Goal: Browse casually: Explore the website without a specific task or goal

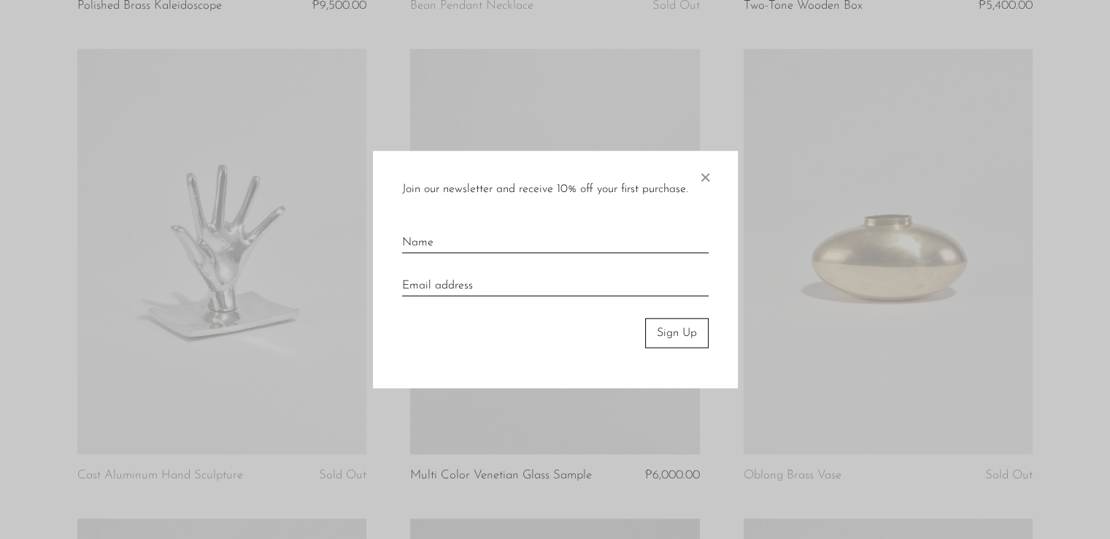
scroll to position [555, 0]
click at [712, 185] on span "×" at bounding box center [705, 174] width 15 height 47
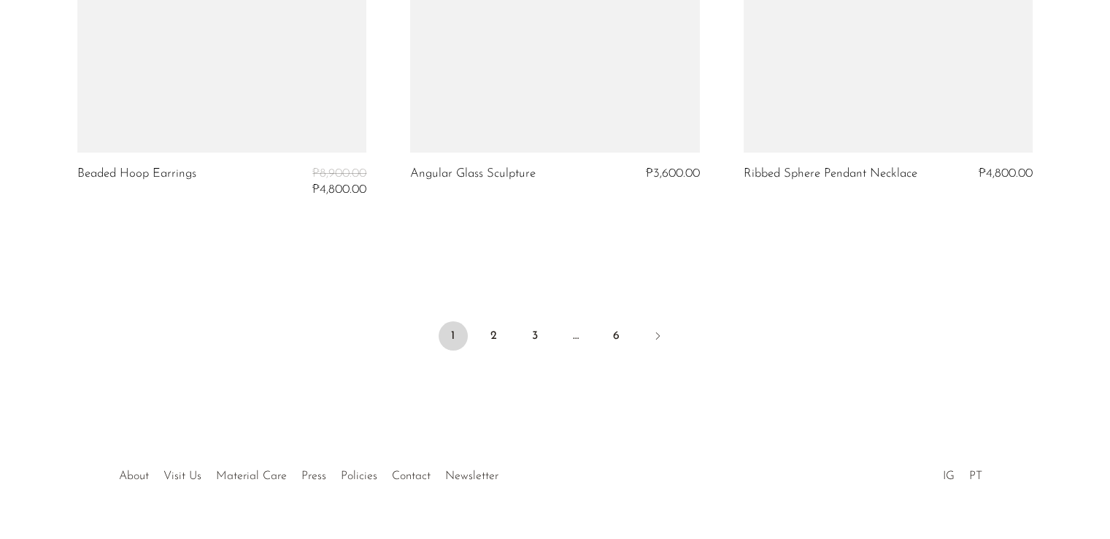
scroll to position [5683, 0]
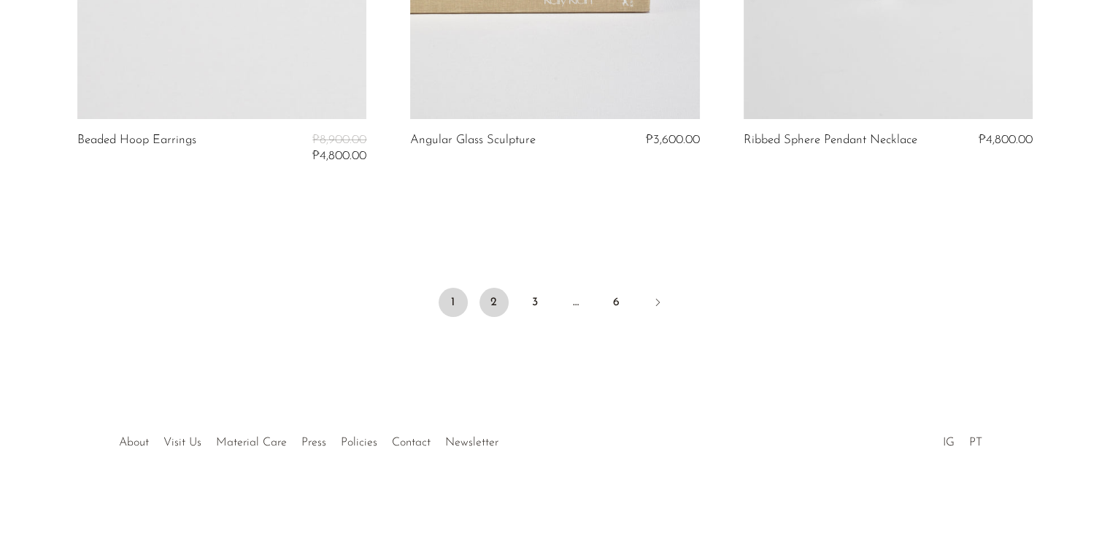
click at [498, 291] on link "2" at bounding box center [494, 302] width 29 height 29
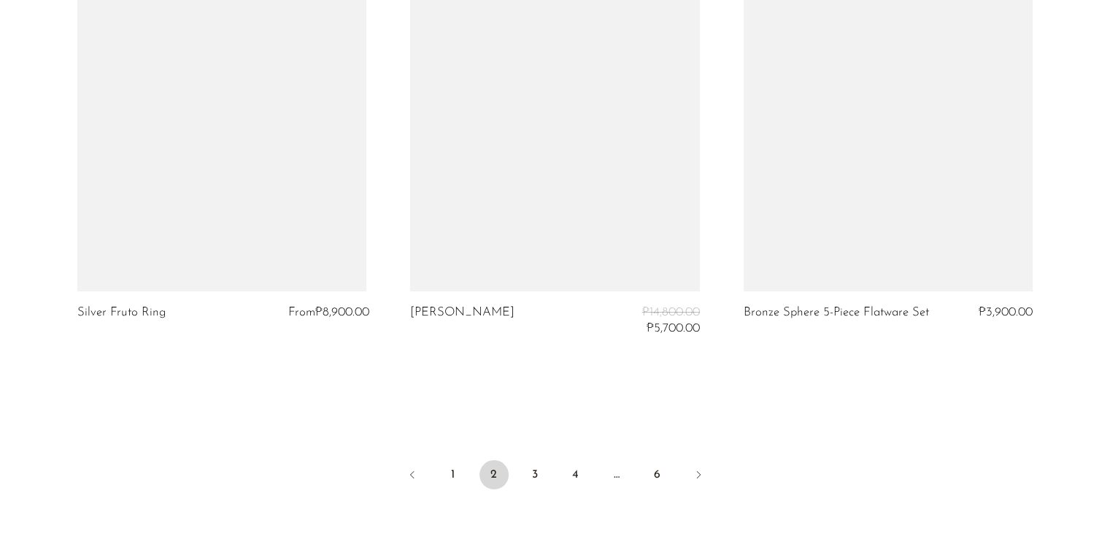
scroll to position [5620, 0]
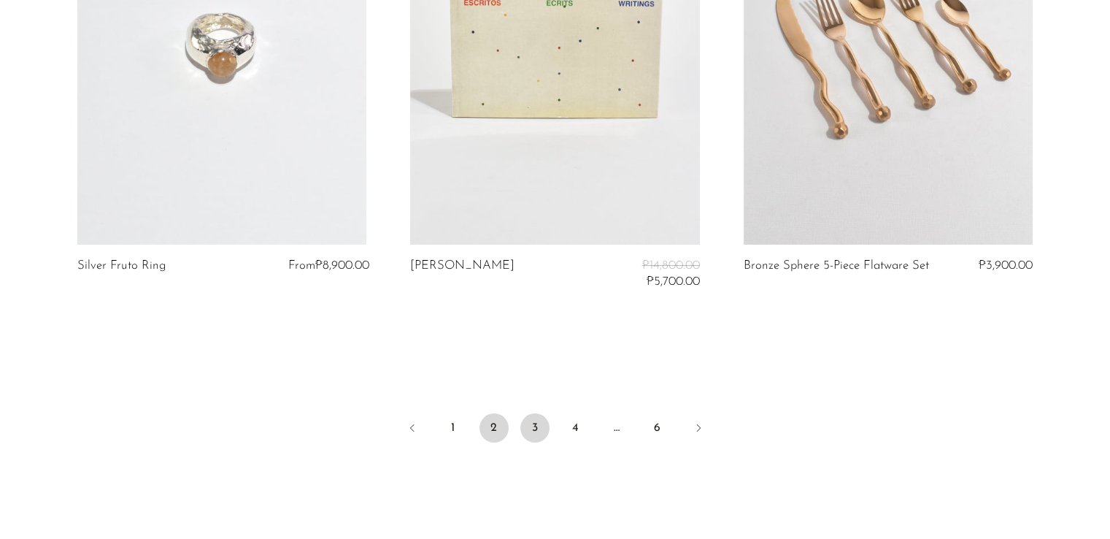
click at [533, 431] on link "3" at bounding box center [534, 427] width 29 height 29
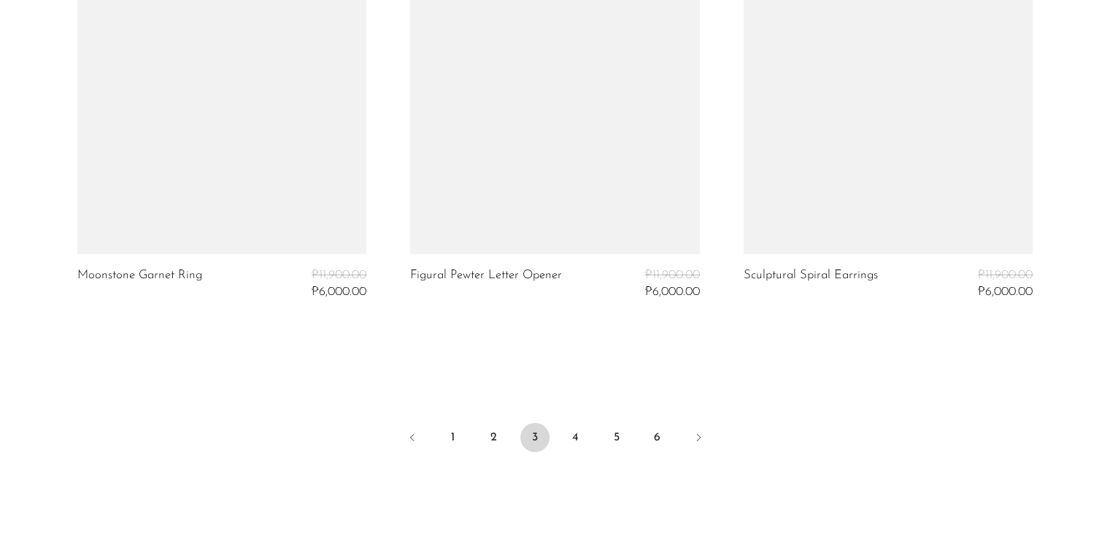
scroll to position [5521, 0]
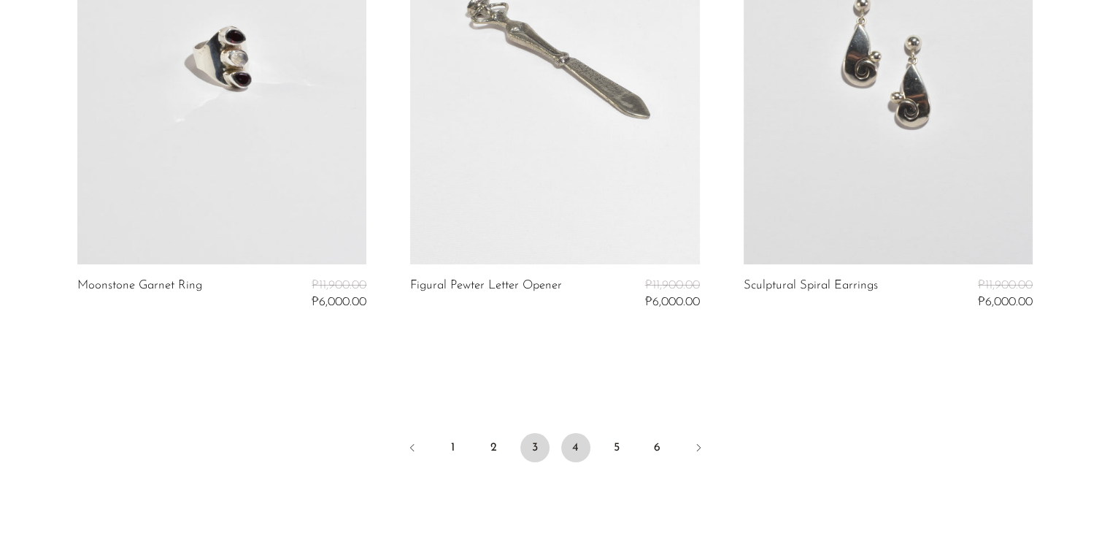
click at [585, 453] on link "4" at bounding box center [575, 447] width 29 height 29
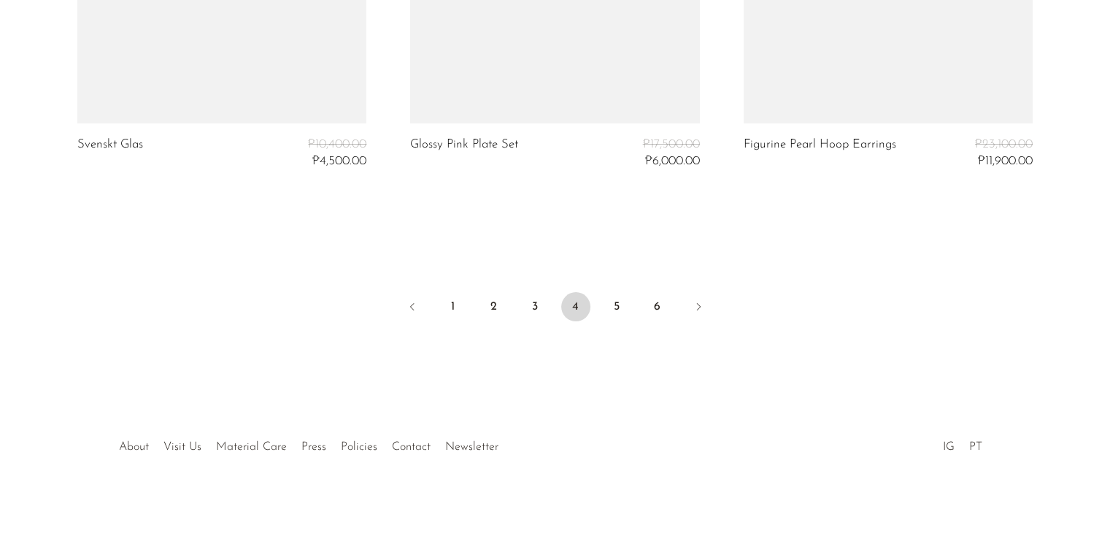
scroll to position [5766, 0]
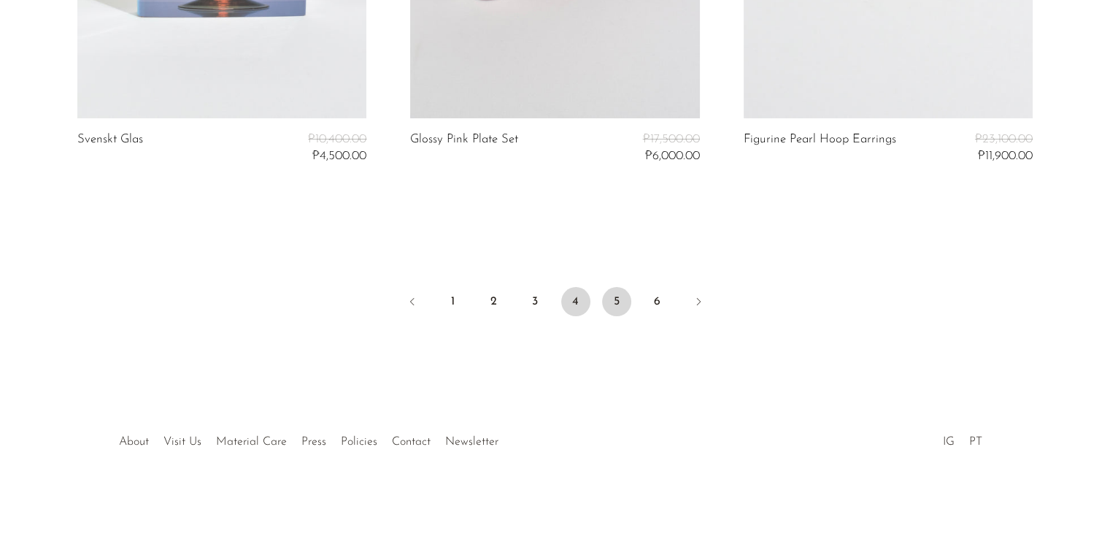
click at [627, 306] on link "5" at bounding box center [616, 301] width 29 height 29
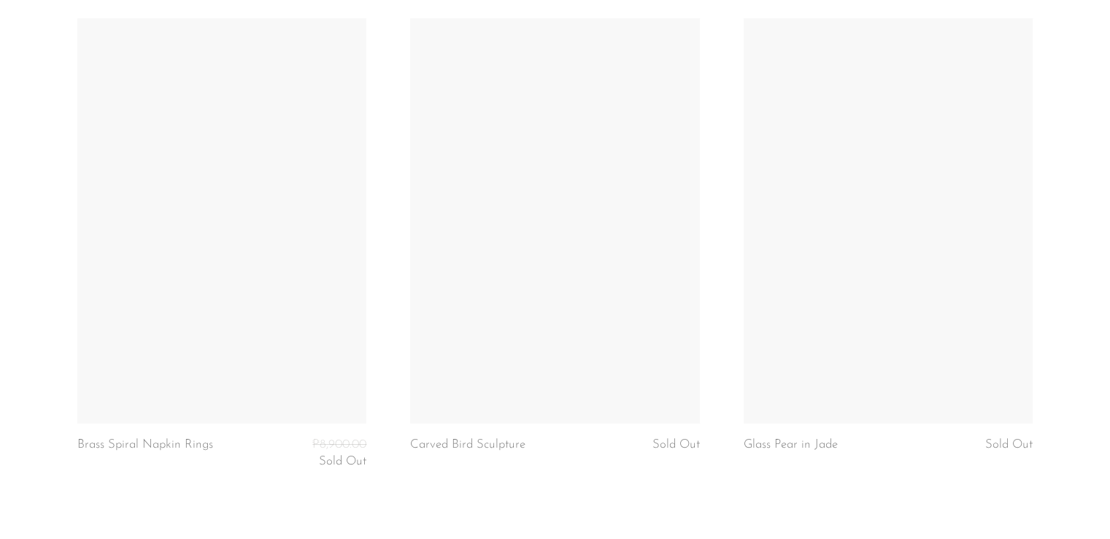
scroll to position [5714, 0]
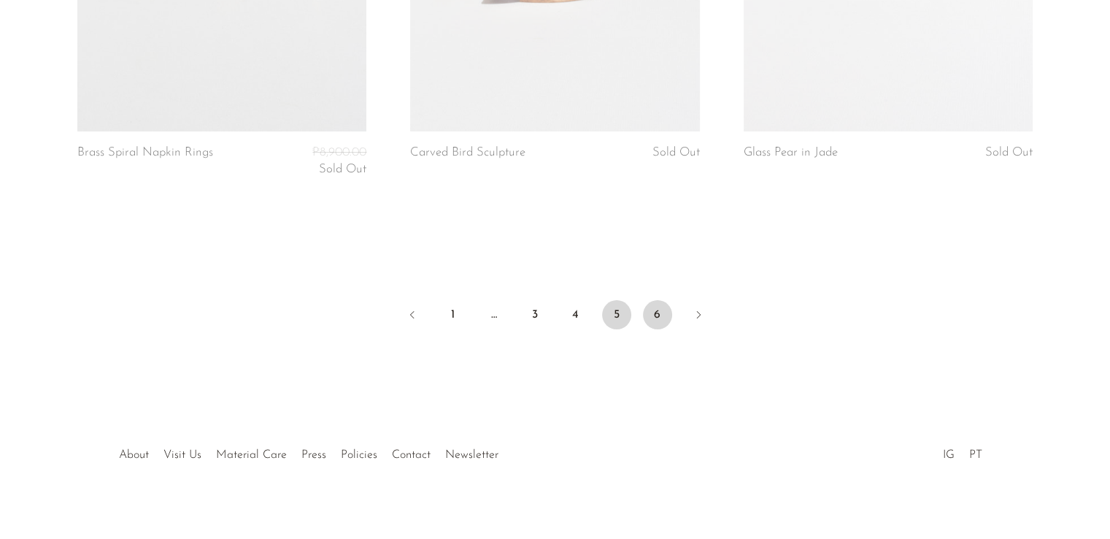
click at [662, 304] on link "6" at bounding box center [657, 314] width 29 height 29
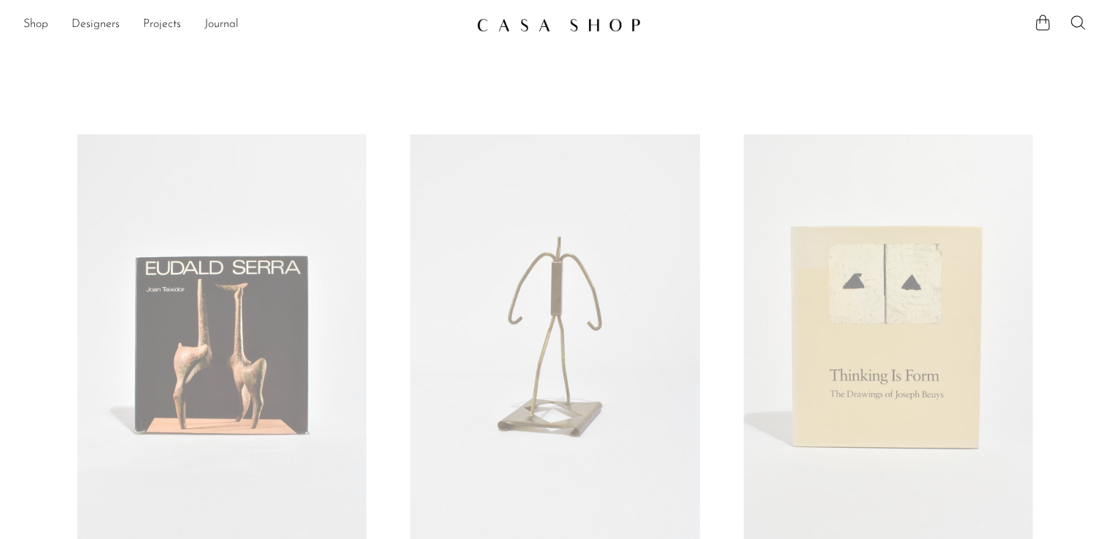
drag, startPoint x: 878, startPoint y: 334, endPoint x: 899, endPoint y: -91, distance: 425.3
click at [88, 30] on link "Designers" at bounding box center [96, 24] width 48 height 19
